Goal: Task Accomplishment & Management: Complete application form

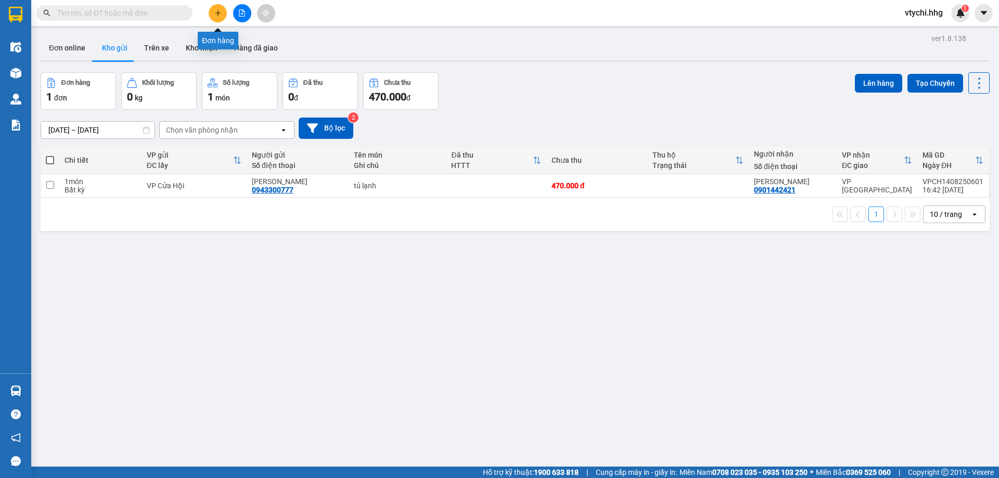
click at [215, 14] on icon "plus" at bounding box center [217, 12] width 7 height 7
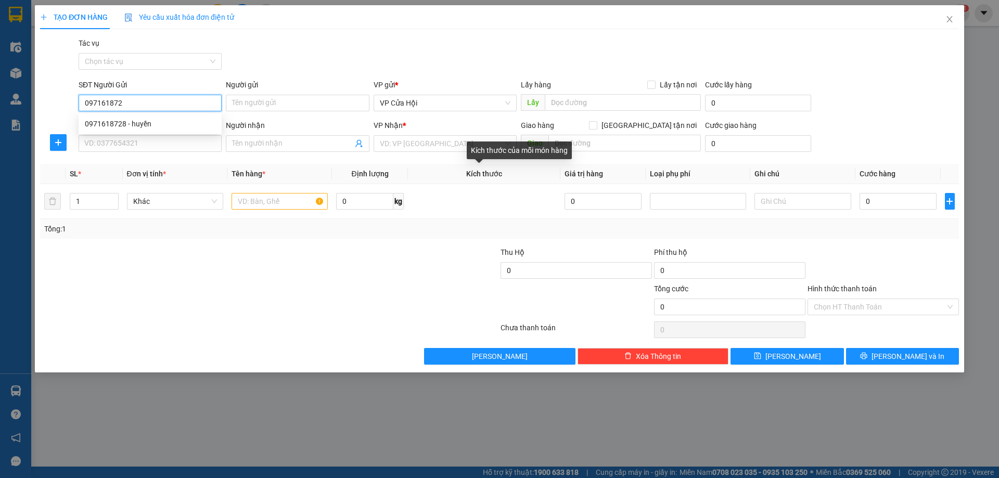
type input "0971618728"
click at [154, 125] on div "0971618728 - huyền" at bounding box center [150, 123] width 131 height 11
type input "huyền"
type input "0971618728"
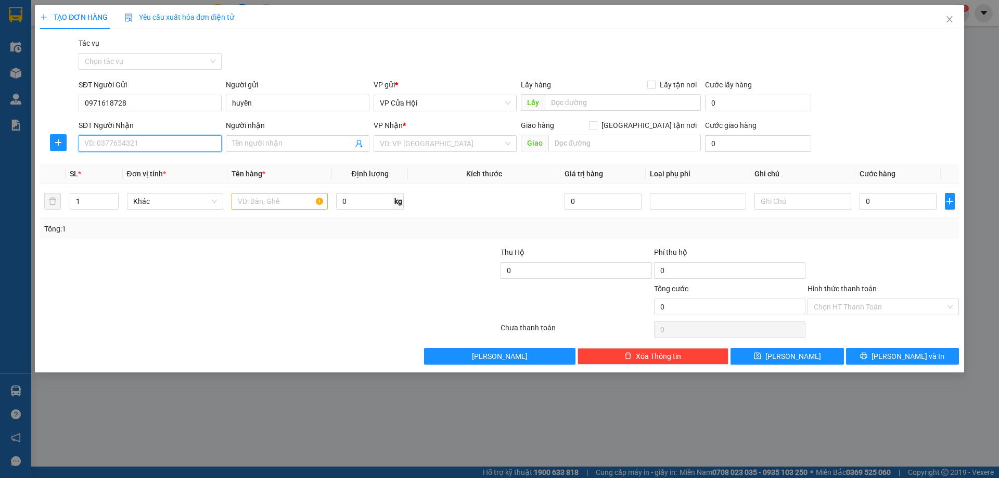
click at [152, 142] on input "SĐT Người Nhận" at bounding box center [150, 143] width 143 height 17
type input "0349539805"
click at [120, 167] on div "0349539805 - [PERSON_NAME]" at bounding box center [150, 164] width 131 height 11
type input "huyền"
type input "cẩm xuyên [GEOGRAPHIC_DATA]"
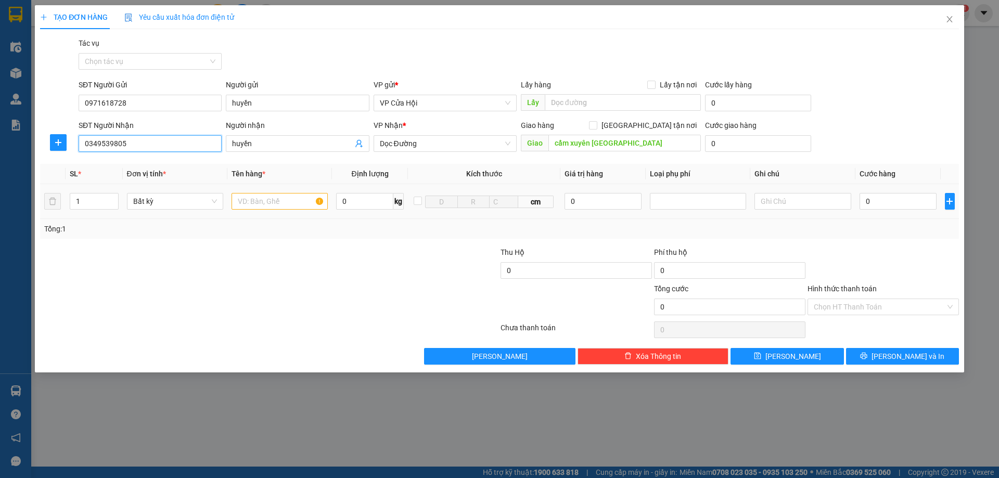
type input "0349539805"
click at [287, 204] on input "text" at bounding box center [280, 201] width 96 height 17
type input "xốp"
click at [882, 202] on input "0" at bounding box center [899, 201] width 78 height 17
type input "1"
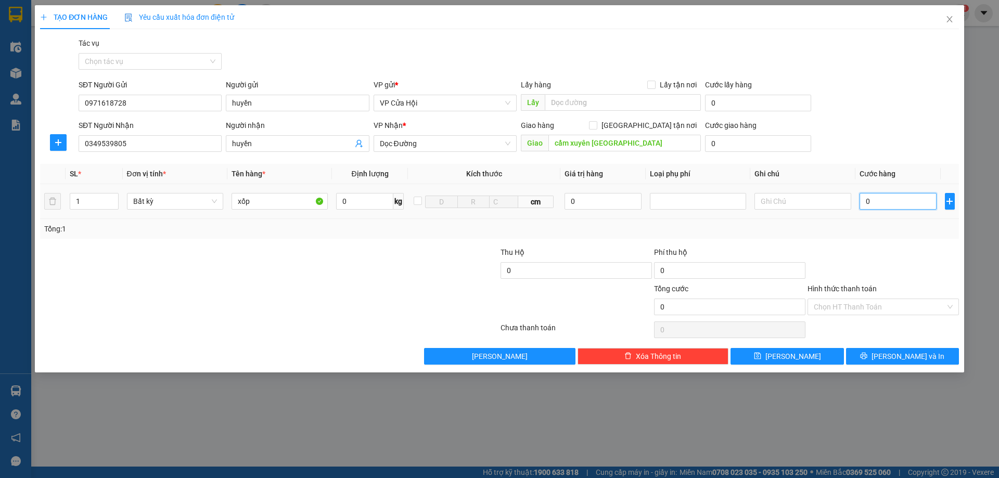
type input "1"
type input "15"
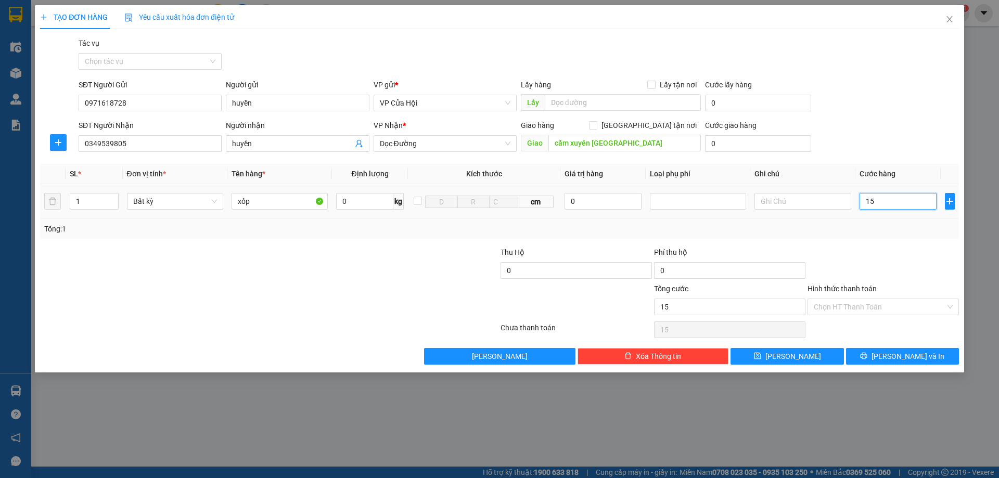
type input "150"
type input "1.500"
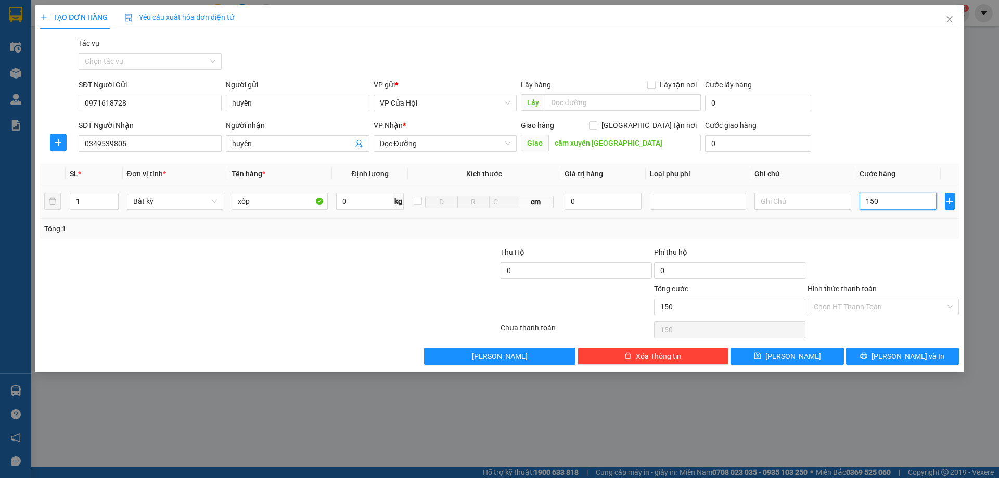
type input "1.500"
type input "15.000"
type input "150.000"
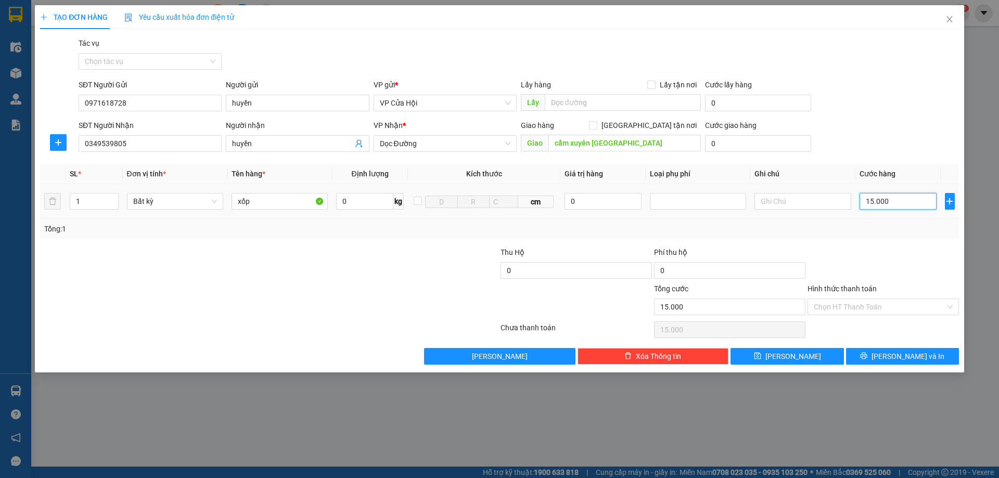
type input "150.000"
type input "1.500.000"
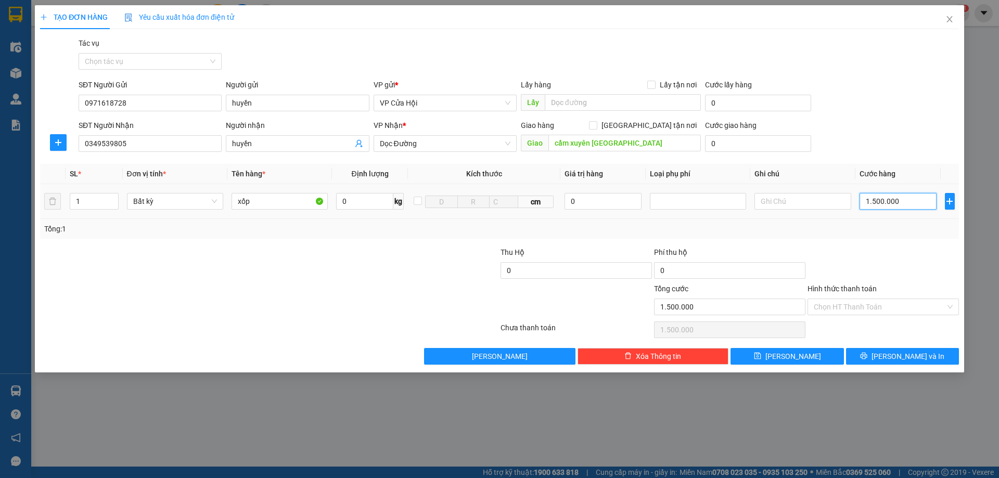
type input "150.000"
click at [879, 355] on button "[PERSON_NAME] và In" at bounding box center [902, 356] width 113 height 17
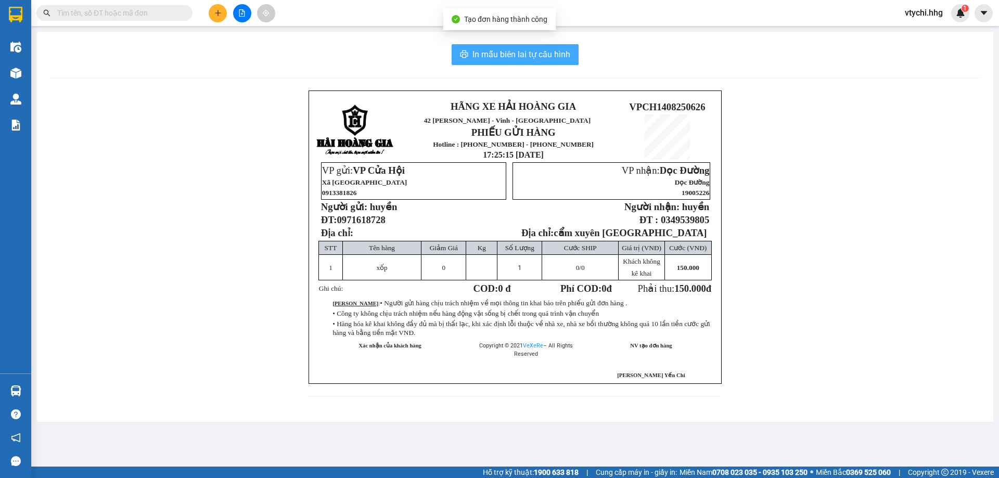
click at [544, 51] on span "In mẫu biên lai tự cấu hình" at bounding box center [522, 54] width 98 height 13
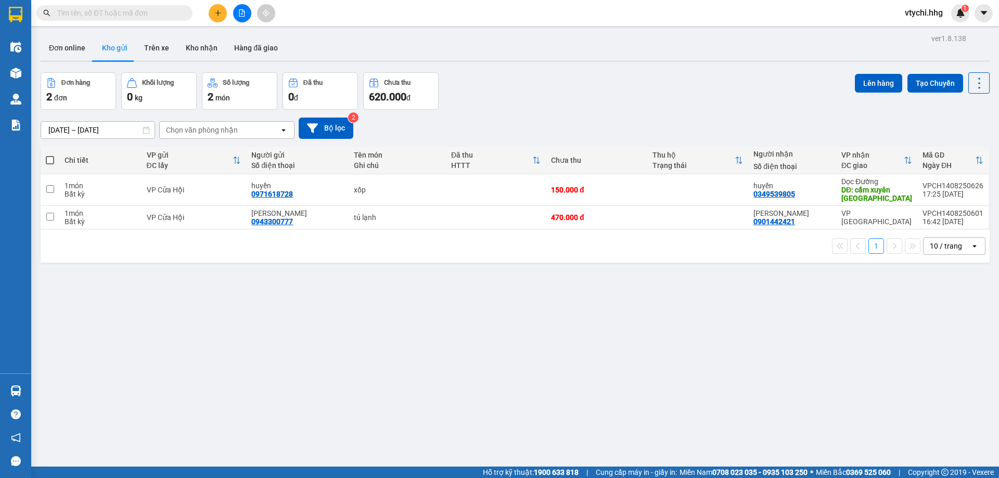
click at [628, 107] on div "Đơn hàng 2 đơn Khối lượng 0 kg Số lượng 2 món Đã thu 0 đ Chưa thu 620.000 đ Lên…" at bounding box center [515, 90] width 949 height 37
